Goal: Check status: Check status

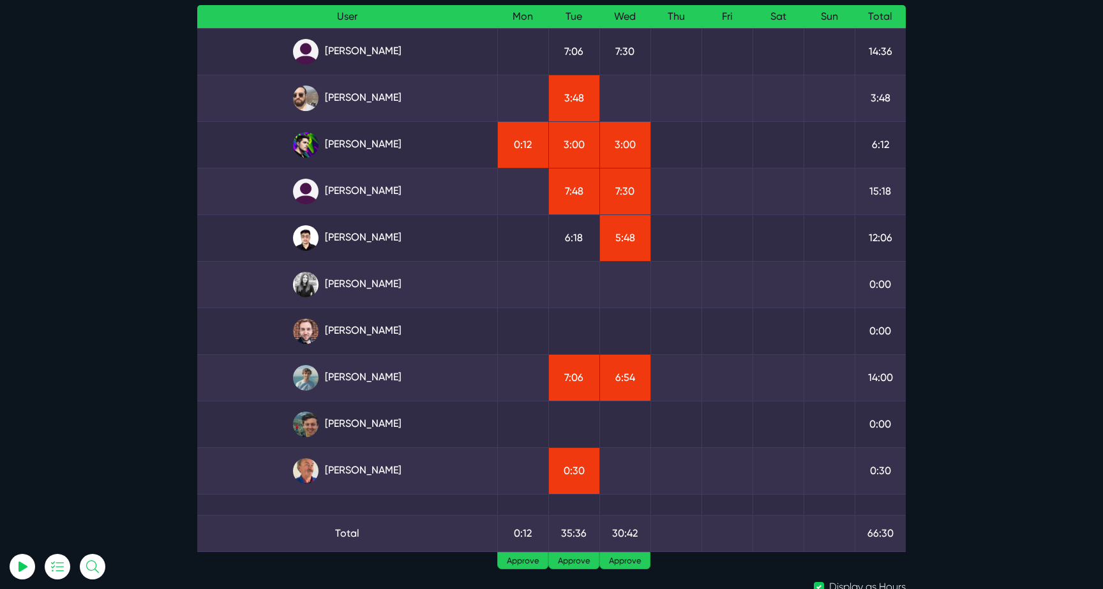
scroll to position [124, 0]
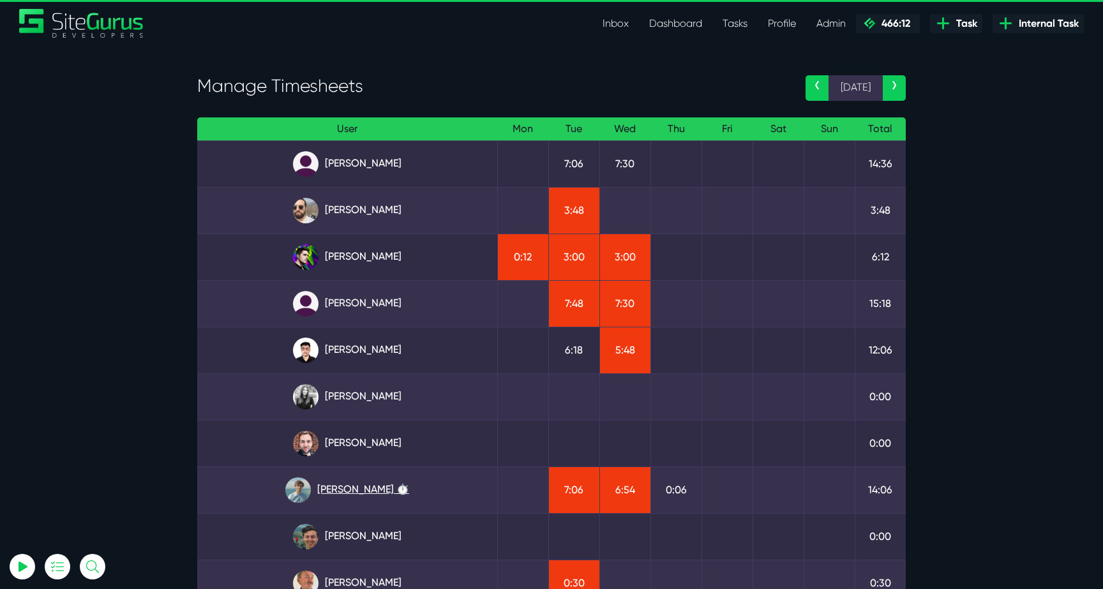
click at [375, 494] on link "[PERSON_NAME] ⏱️" at bounding box center [347, 490] width 280 height 26
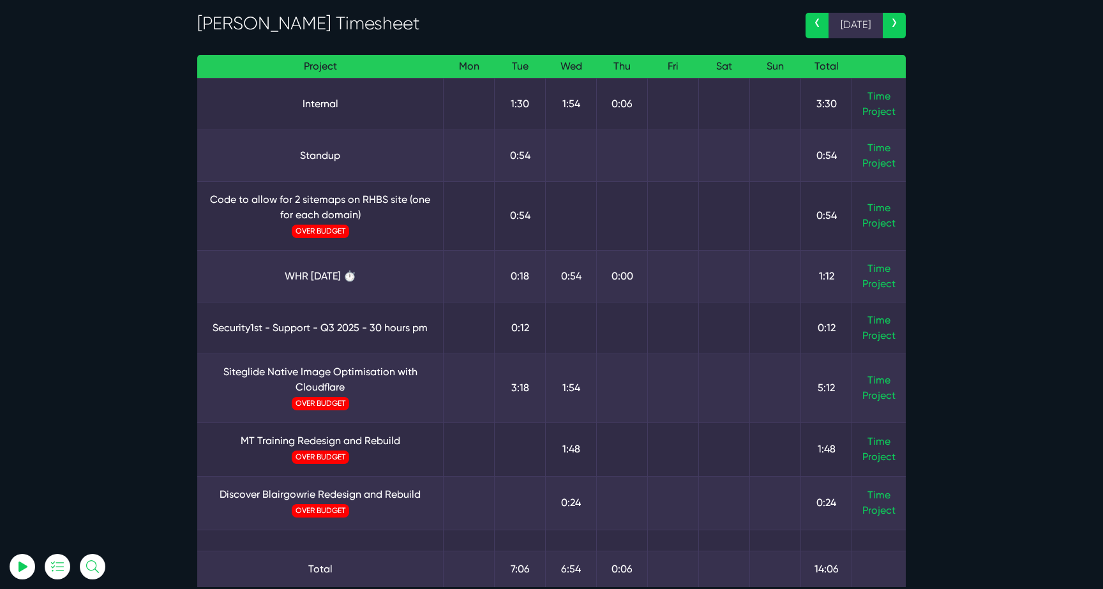
scroll to position [69, 0]
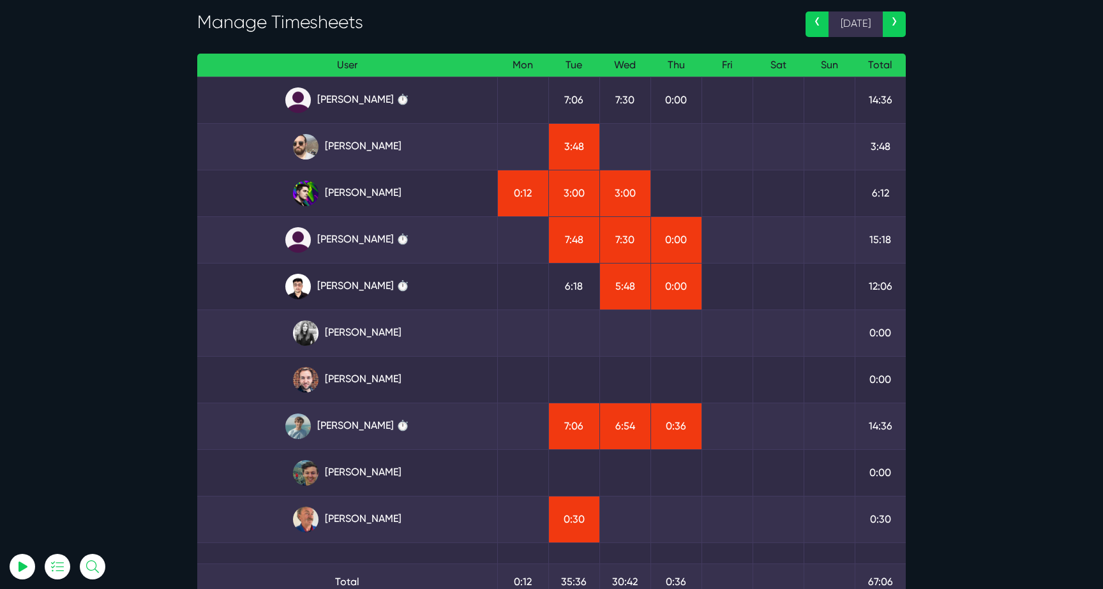
scroll to position [69, 0]
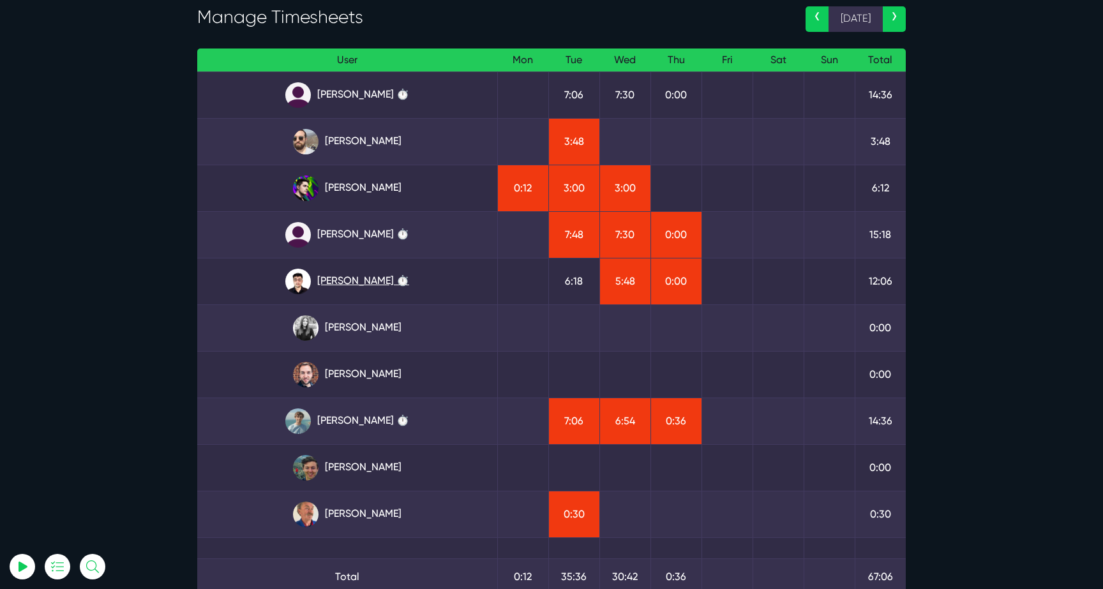
click at [385, 289] on link "Kevin Abelgas ⏱️" at bounding box center [347, 282] width 280 height 26
